Goal: Navigation & Orientation: Understand site structure

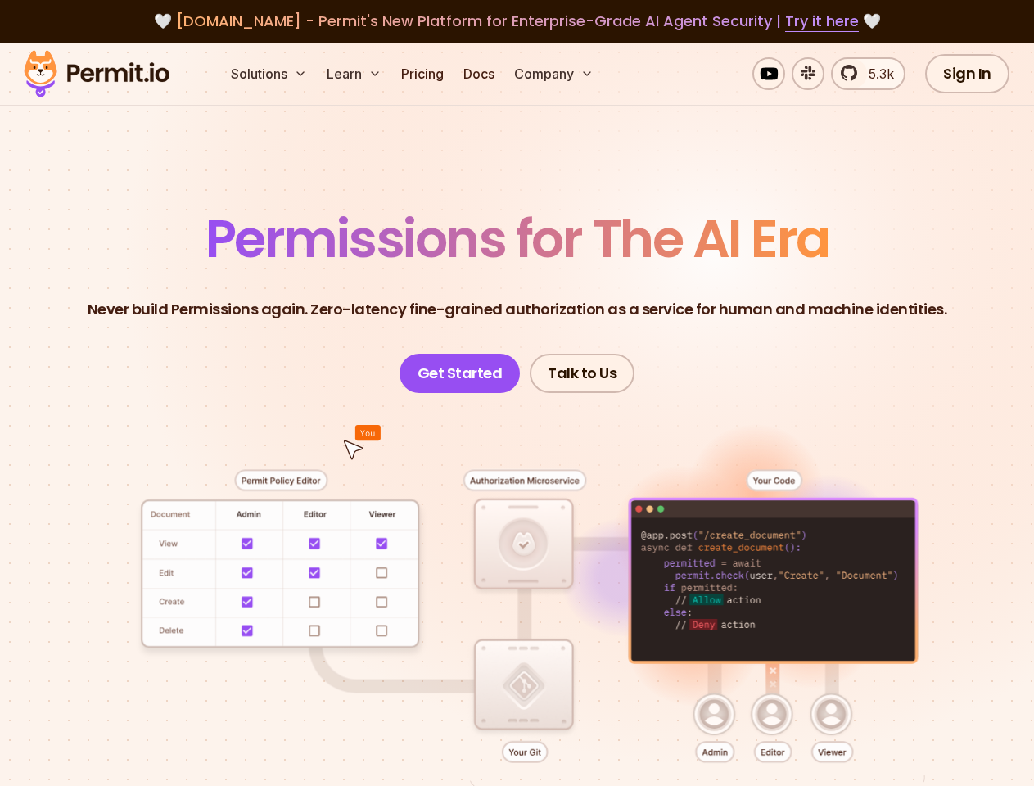
click at [270, 74] on button "Solutions" at bounding box center [268, 73] width 89 height 33
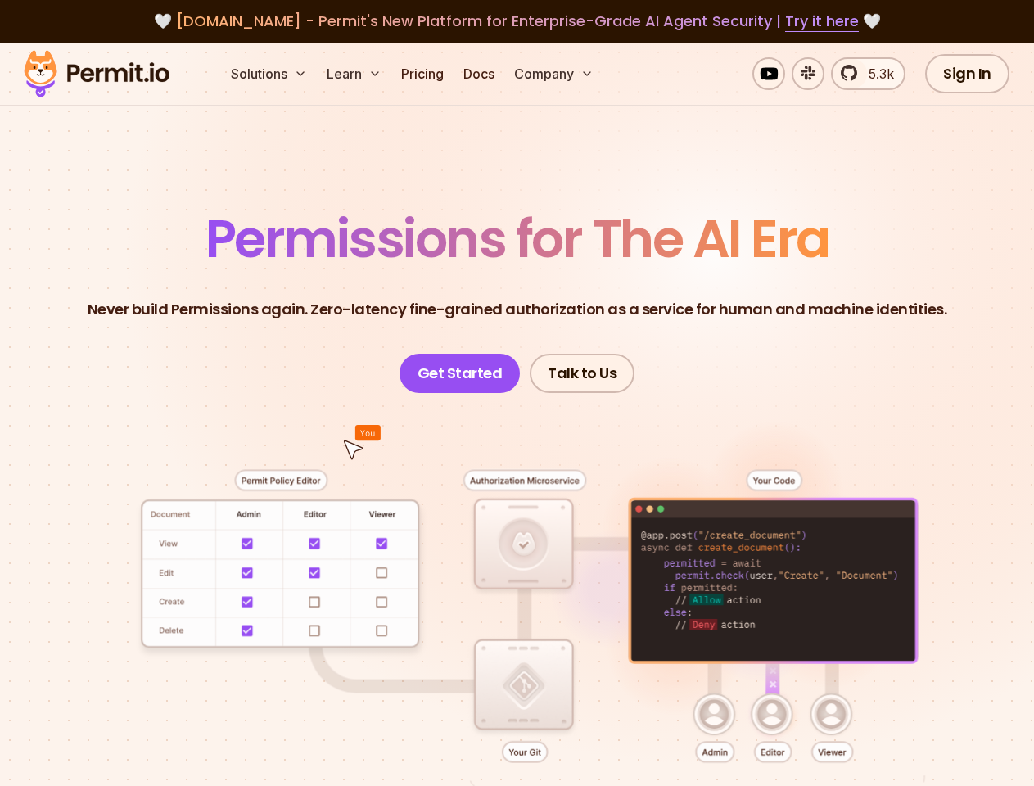
click at [355, 74] on button "Learn" at bounding box center [354, 73] width 68 height 33
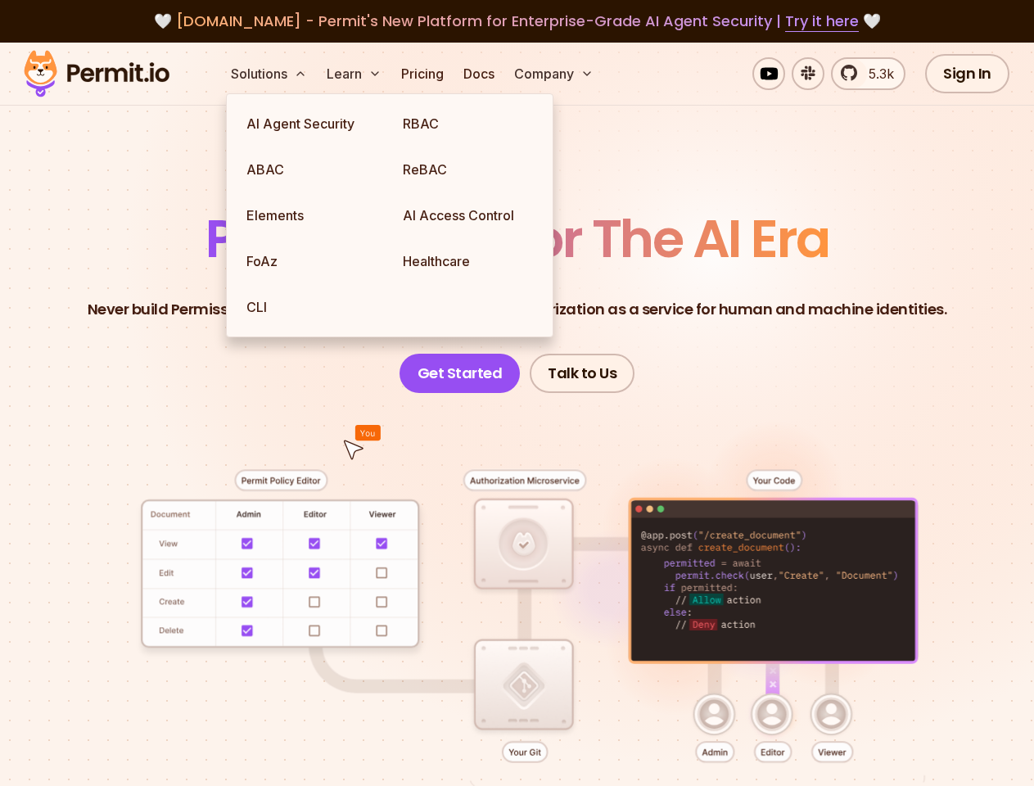
click at [555, 74] on button "Company" at bounding box center [554, 73] width 93 height 33
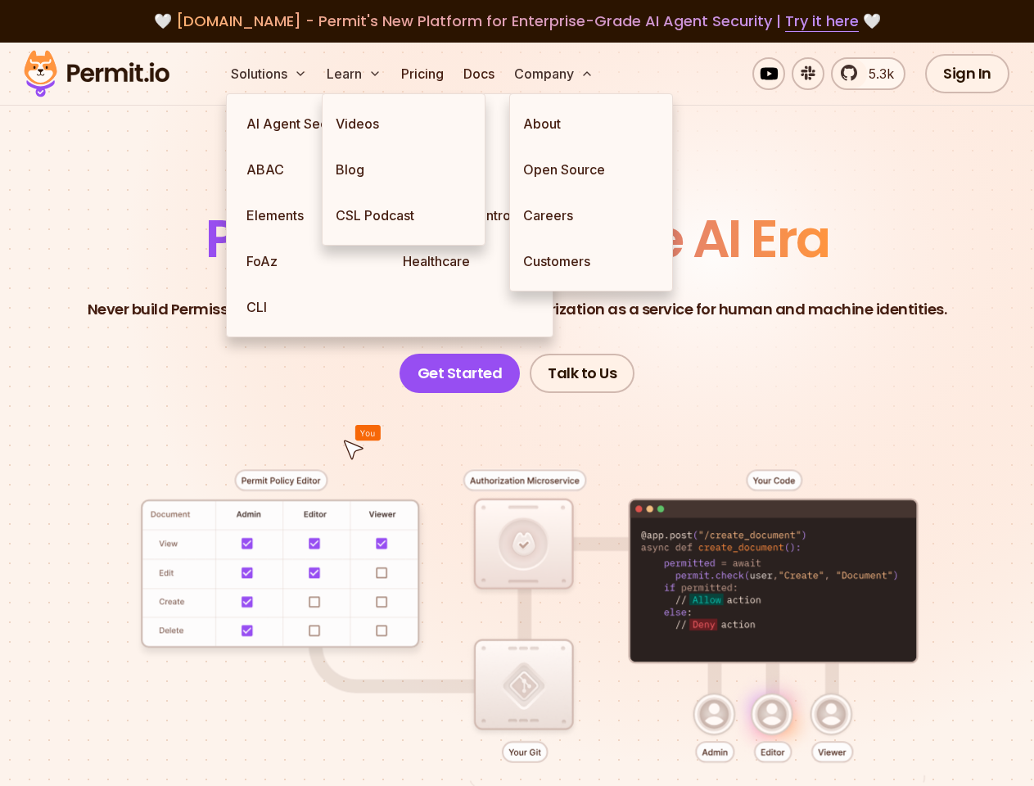
click at [517, 563] on div at bounding box center [516, 643] width 955 height 501
